Goal: Find specific page/section: Find specific page/section

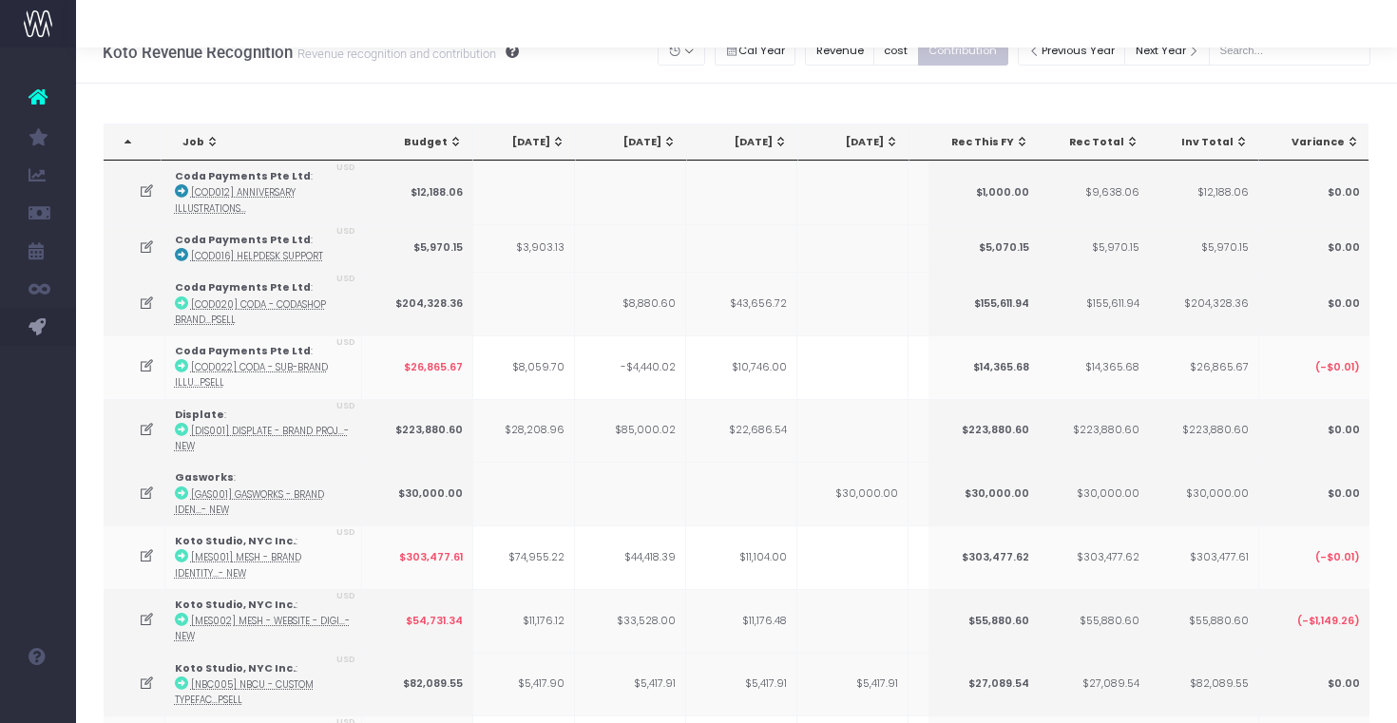
scroll to position [23, 0]
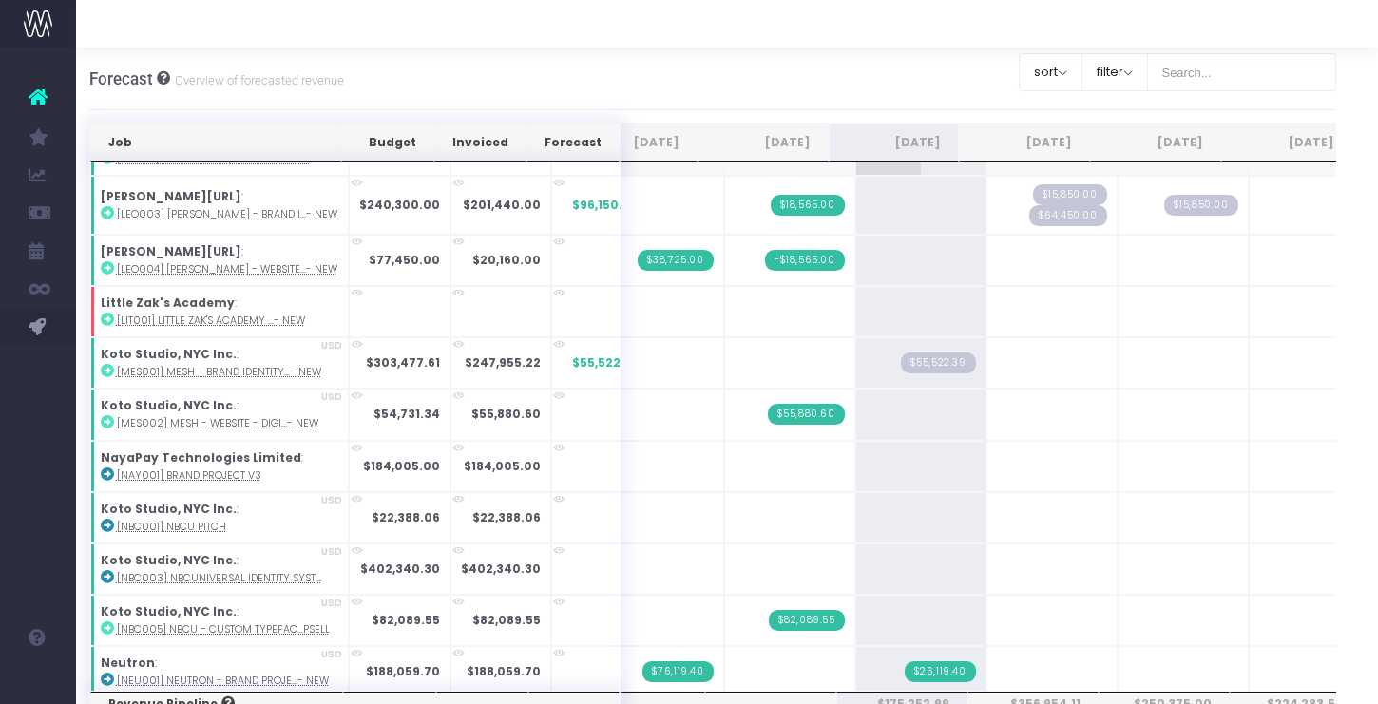
scroll to position [1224, 9]
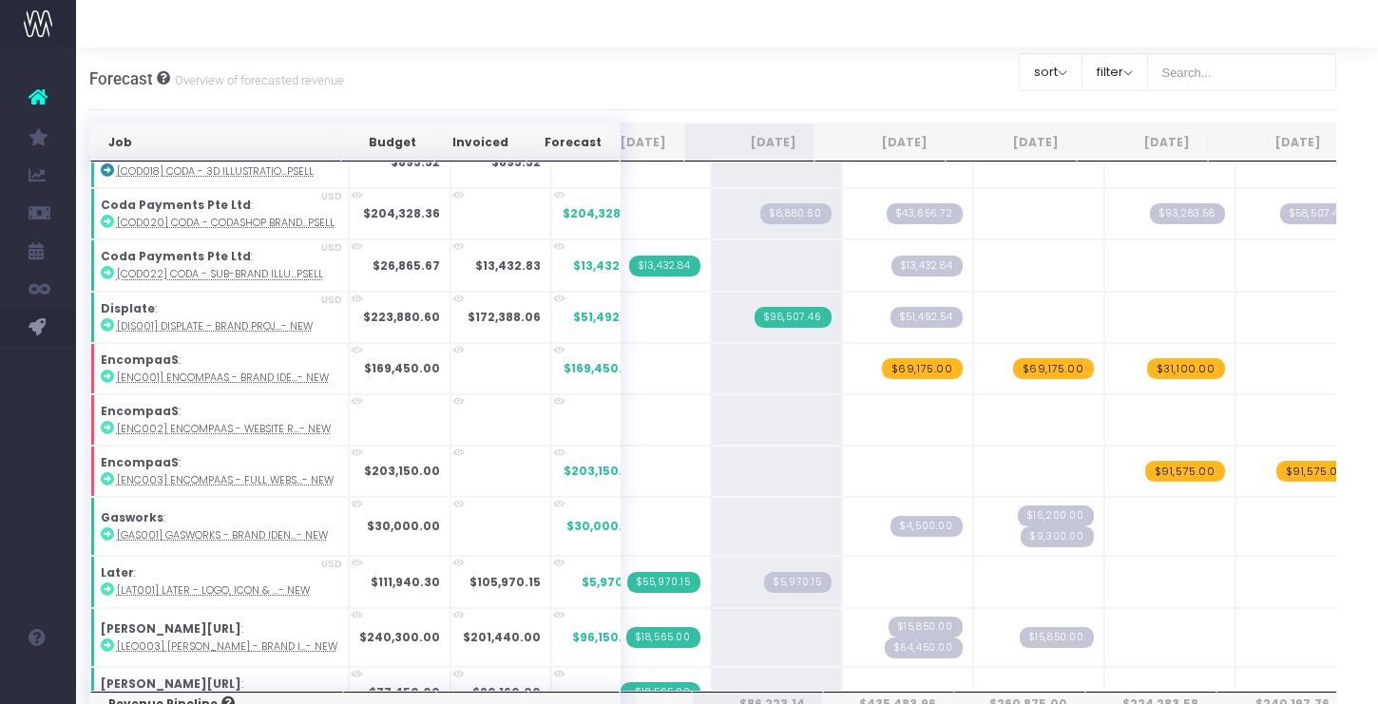
scroll to position [801, 0]
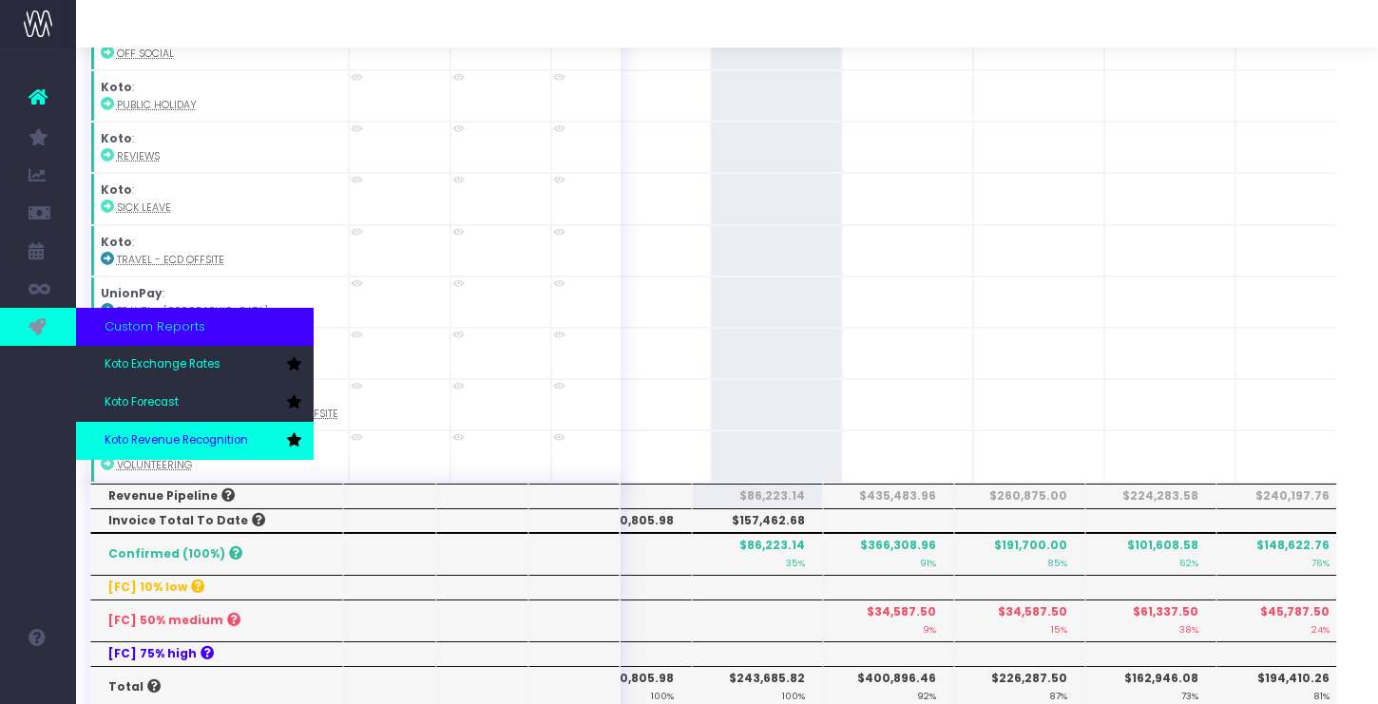
click at [163, 442] on span "Koto Revenue Recognition" at bounding box center [177, 440] width 144 height 17
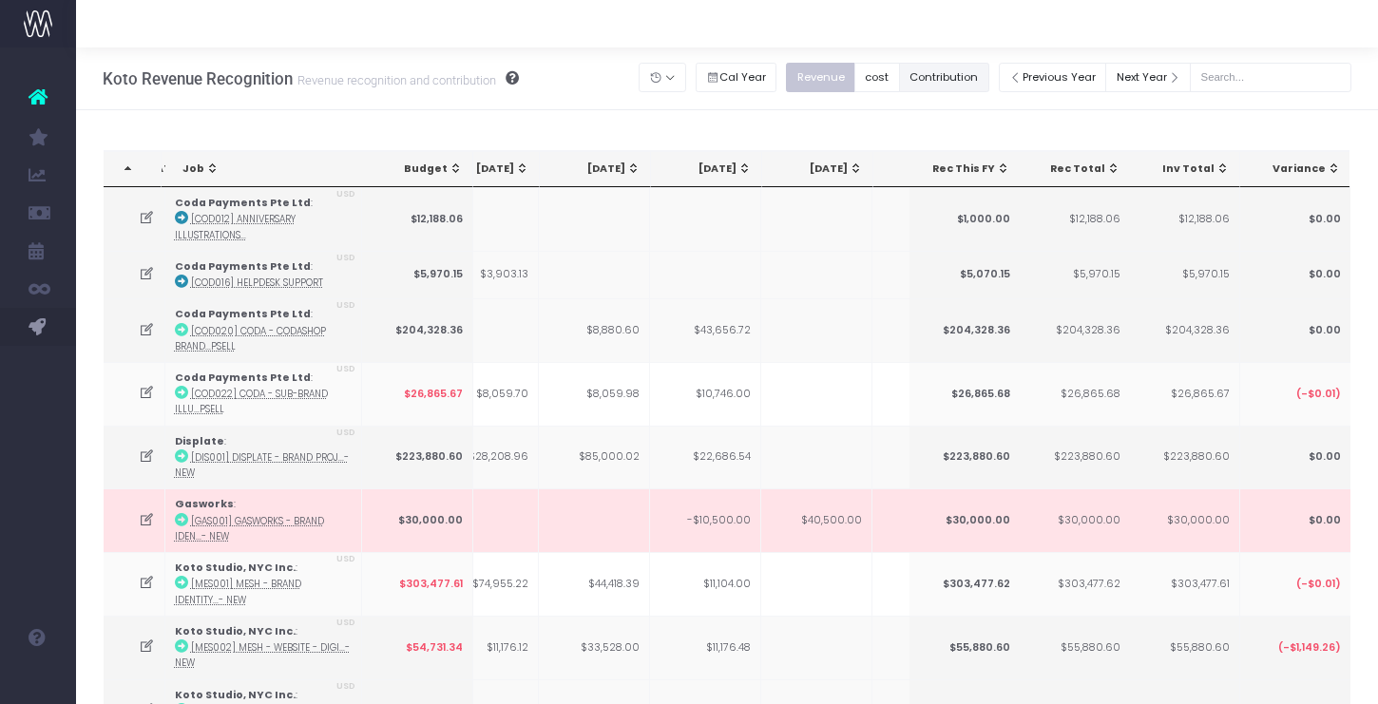
click at [958, 76] on button "Contribution" at bounding box center [944, 77] width 90 height 29
